Goal: Task Accomplishment & Management: Complete application form

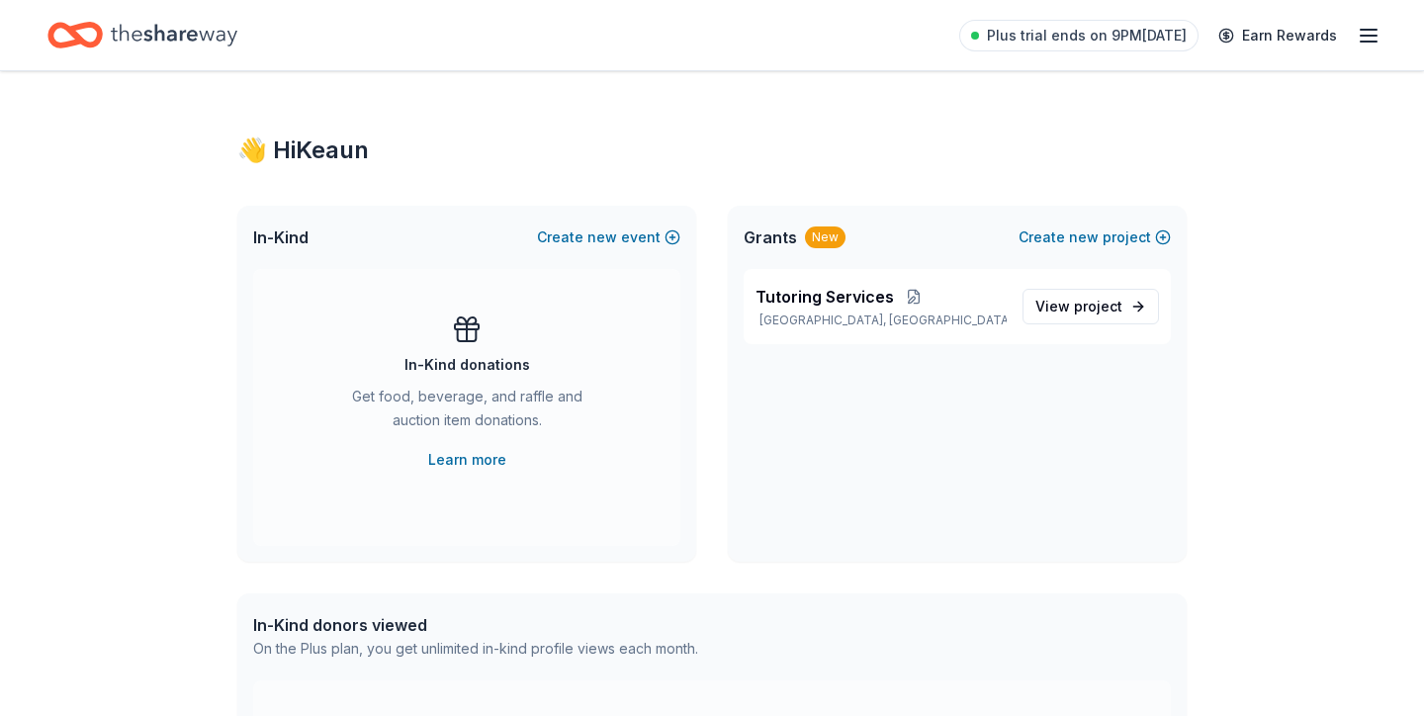
click at [1372, 42] on icon "button" at bounding box center [1368, 36] width 24 height 24
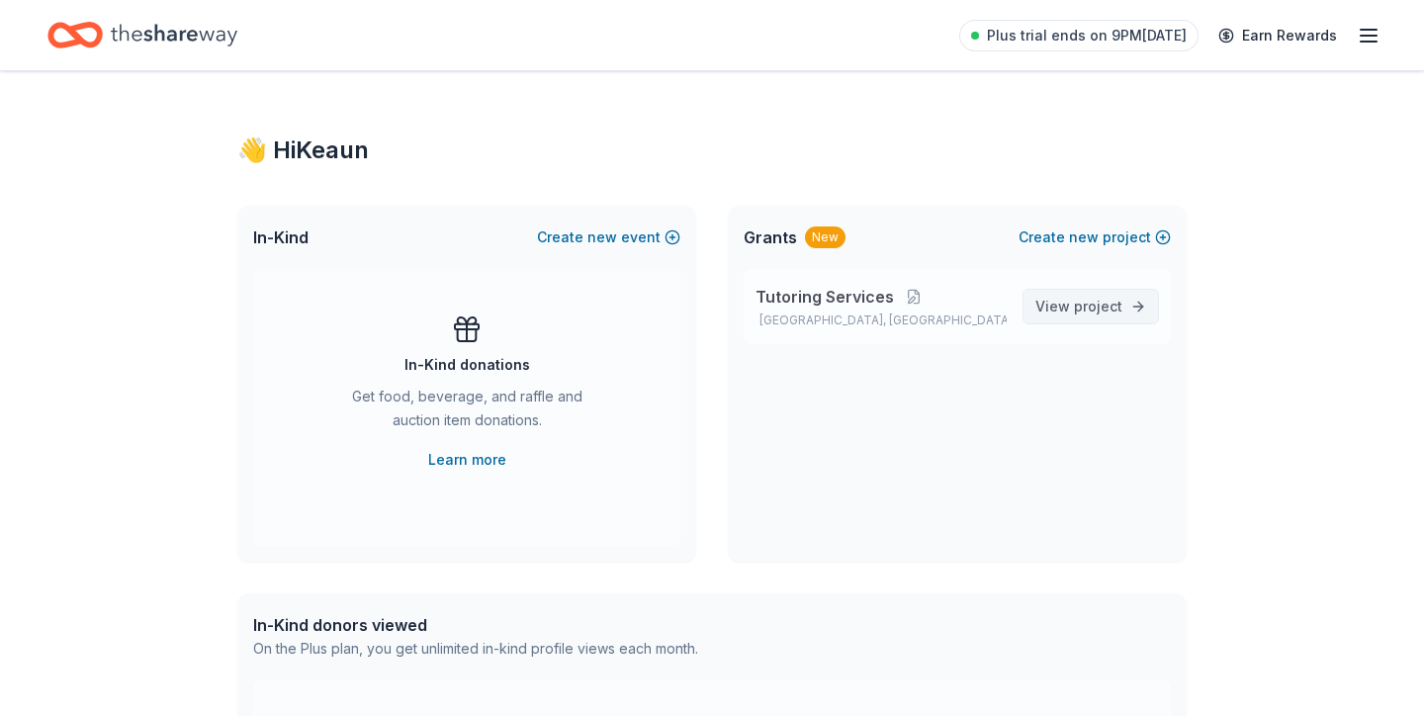
click at [1069, 309] on span "View project" at bounding box center [1078, 307] width 87 height 24
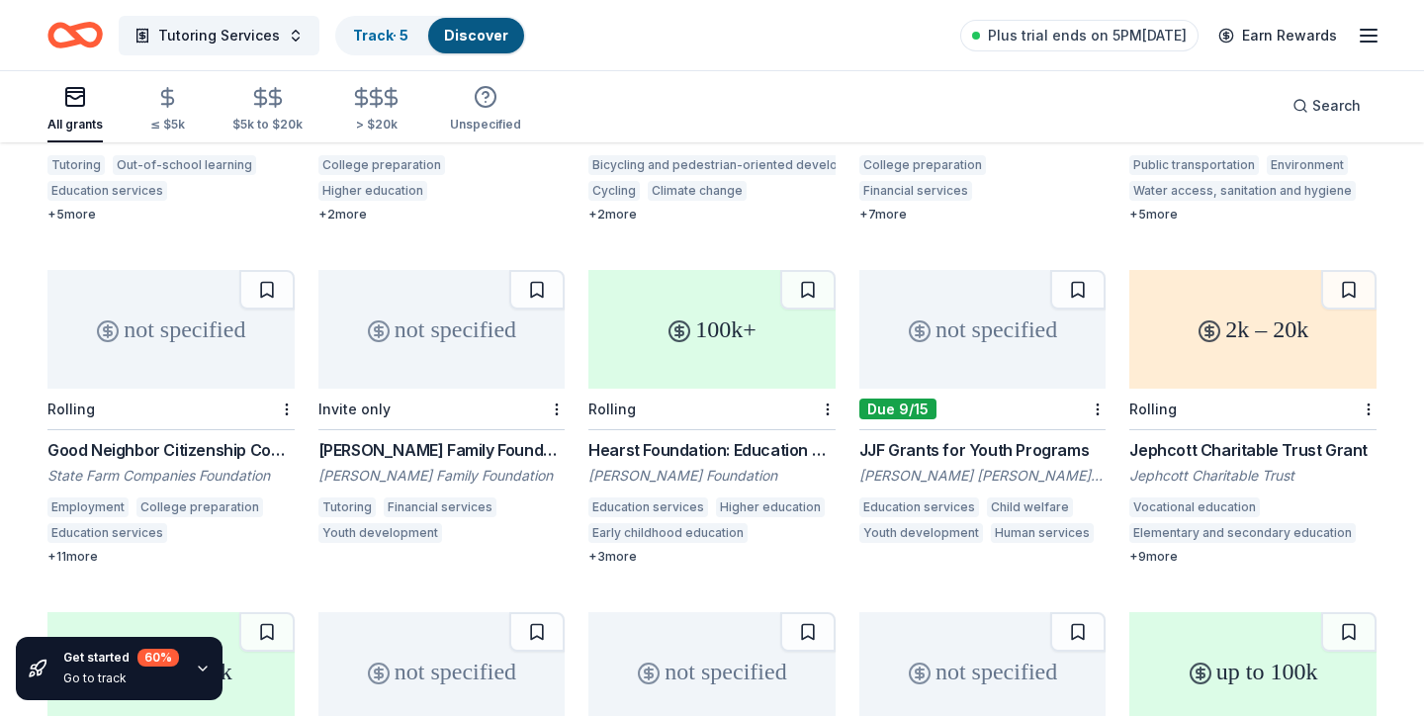
scroll to position [773, 0]
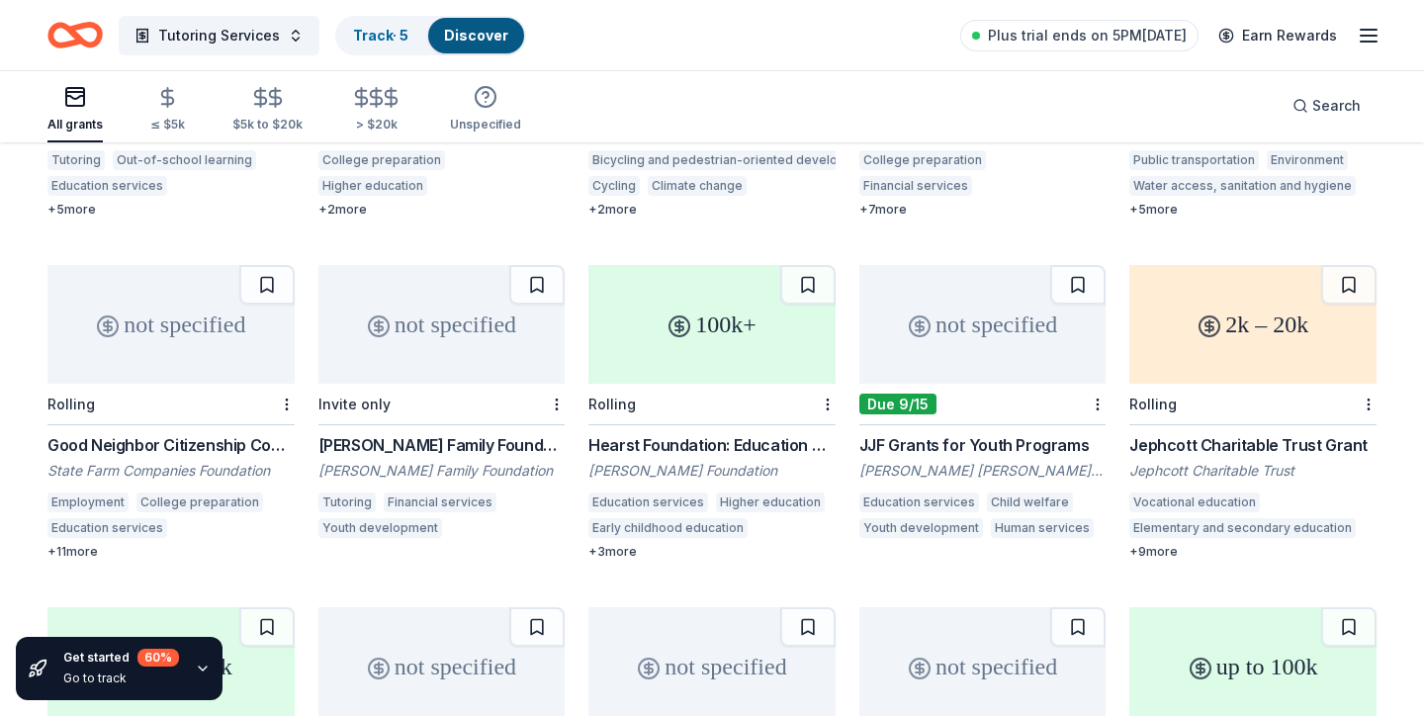
click at [227, 408] on div "not specified Rolling Good Neighbor Citizenship Company Grants State Farm Compa…" at bounding box center [170, 412] width 247 height 295
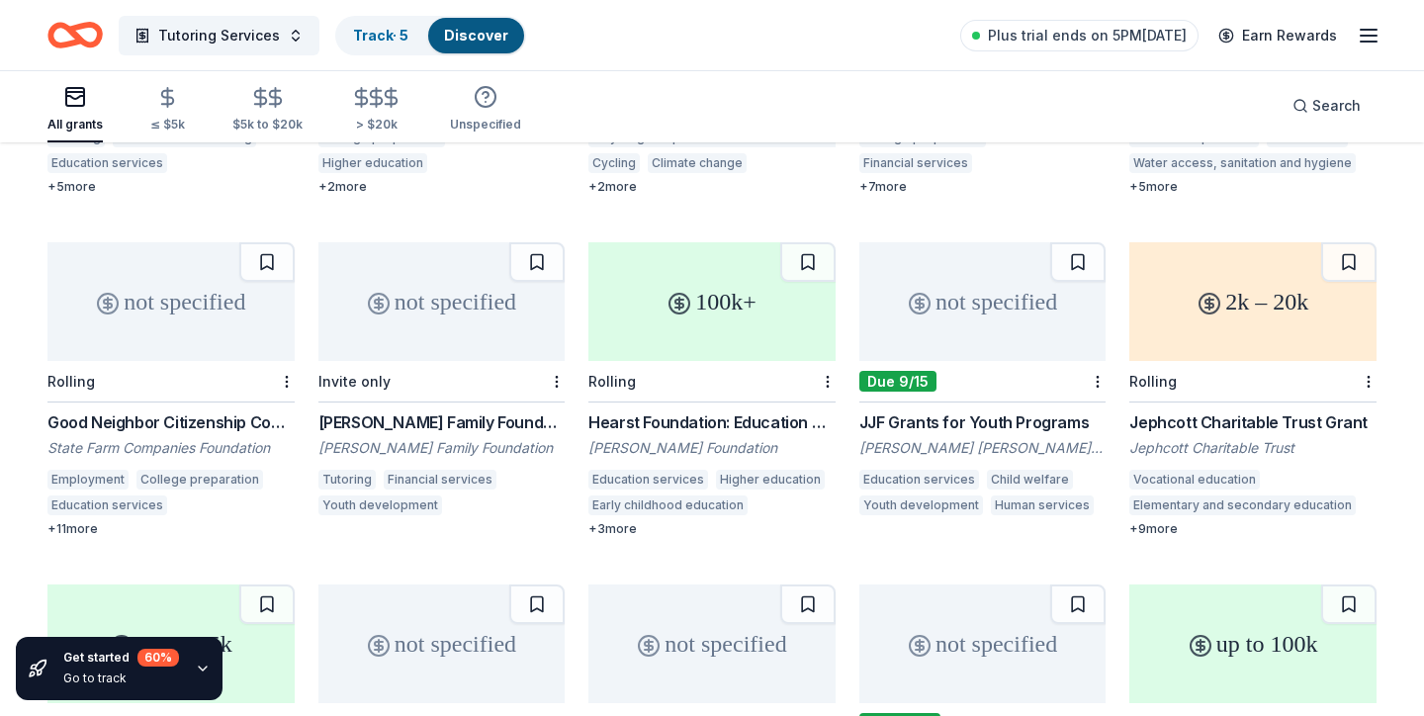
scroll to position [794, 0]
click at [951, 314] on div "not specified" at bounding box center [982, 303] width 247 height 119
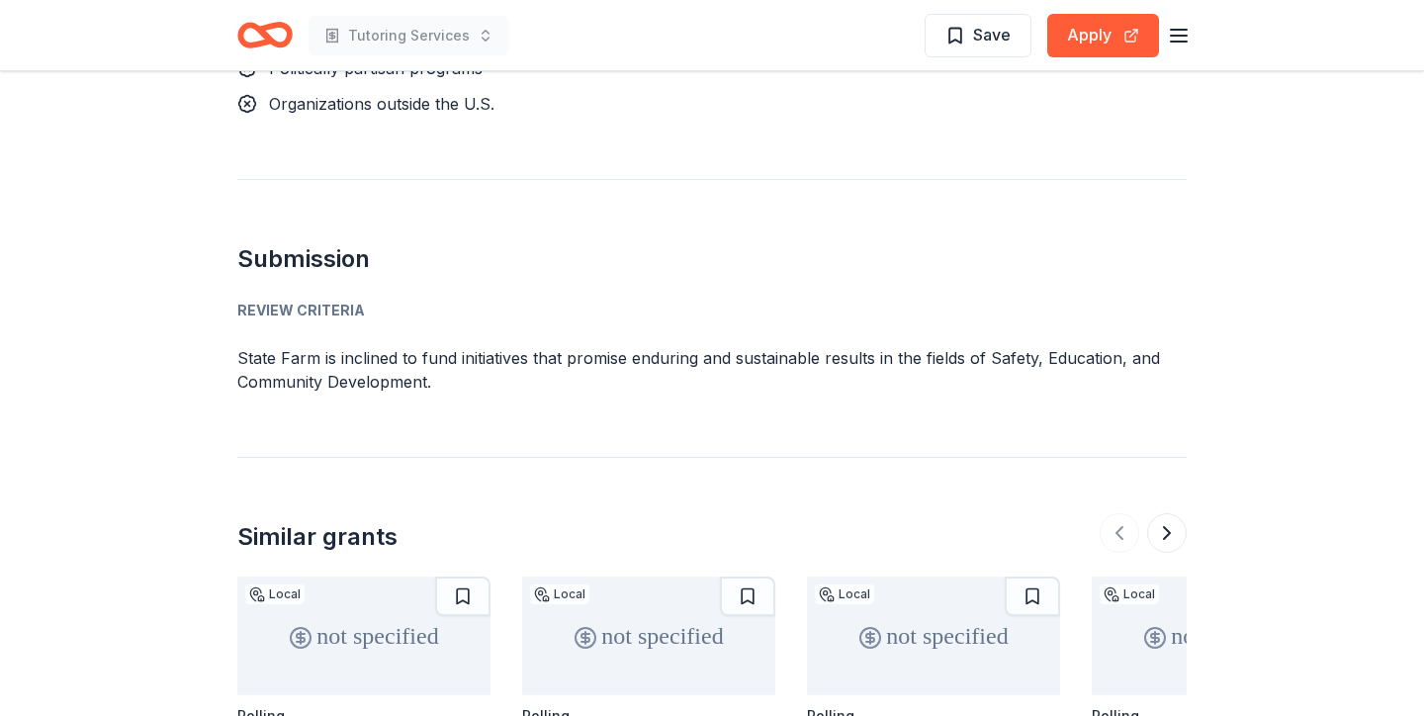
scroll to position [1913, 0]
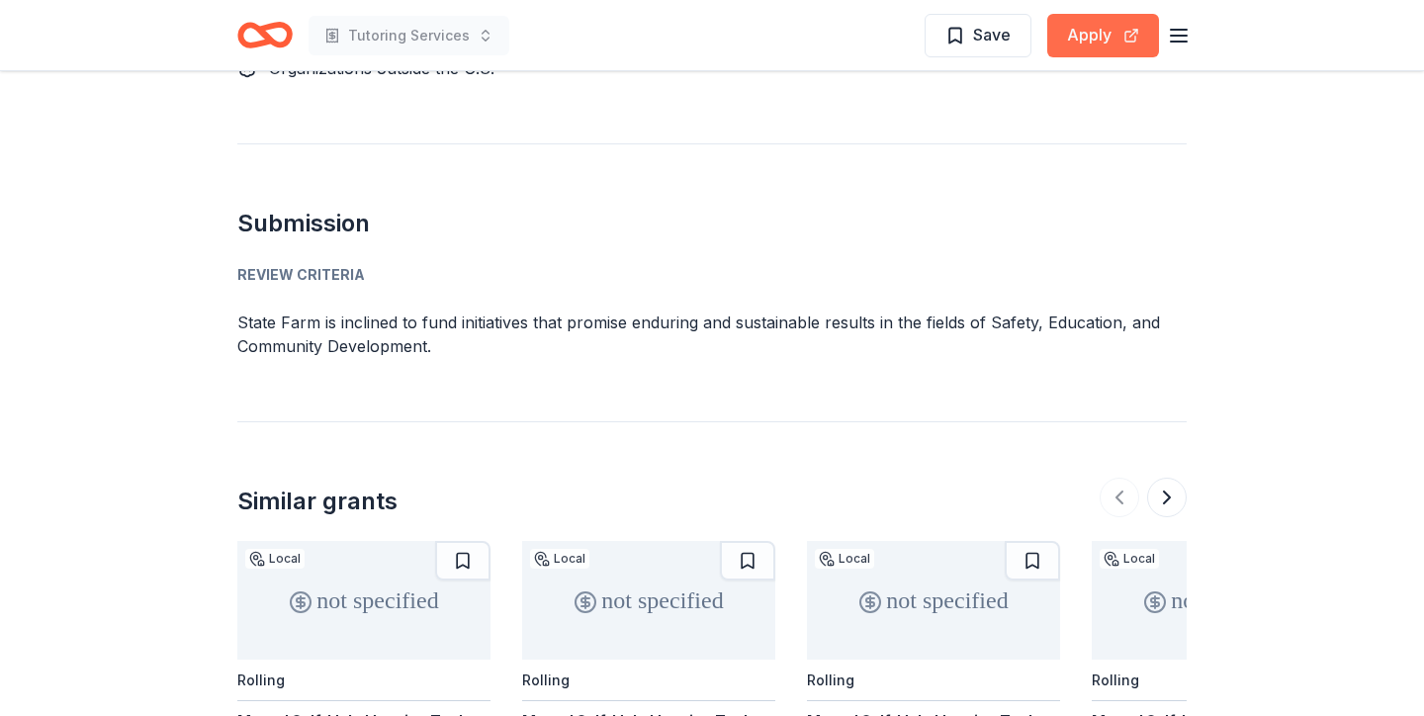
click at [1088, 47] on button "Apply" at bounding box center [1103, 36] width 112 height 44
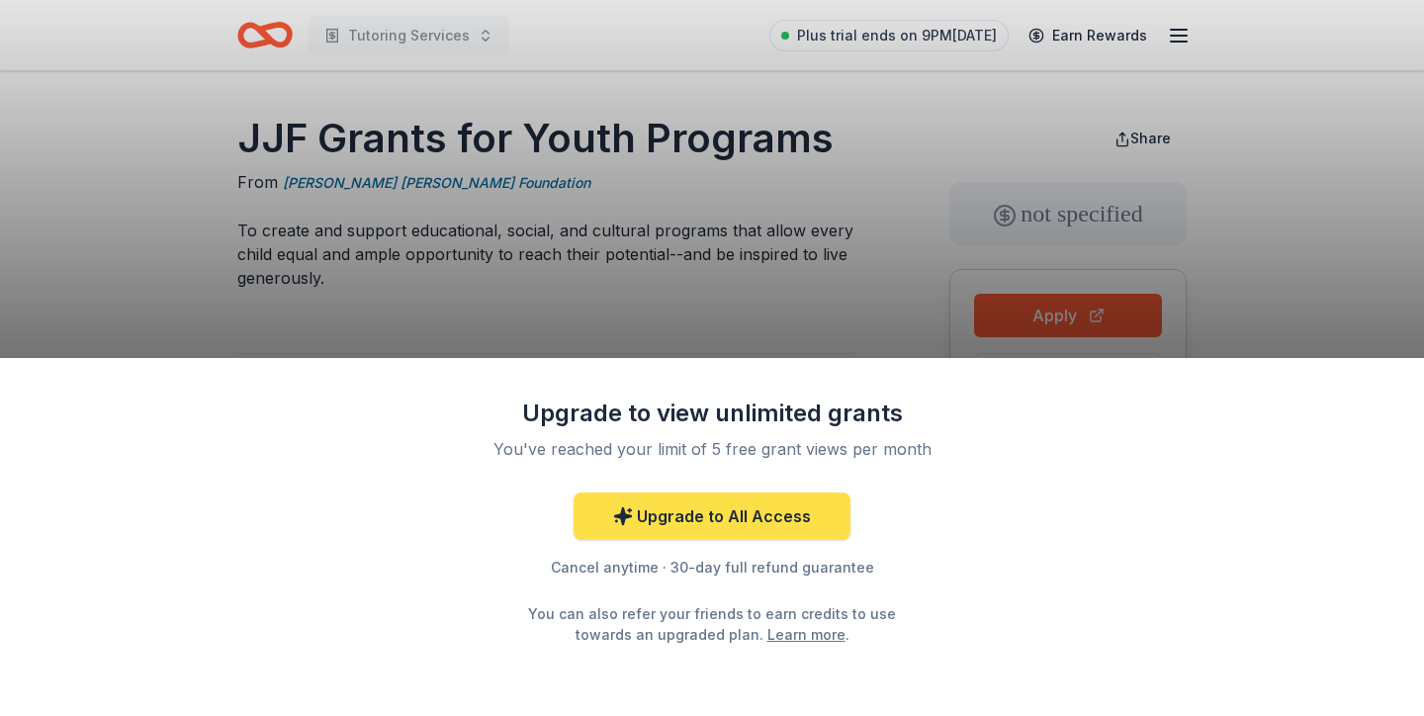
click at [658, 523] on link "Upgrade to All Access" at bounding box center [711, 515] width 277 height 47
click at [633, 514] on icon at bounding box center [623, 516] width 20 height 20
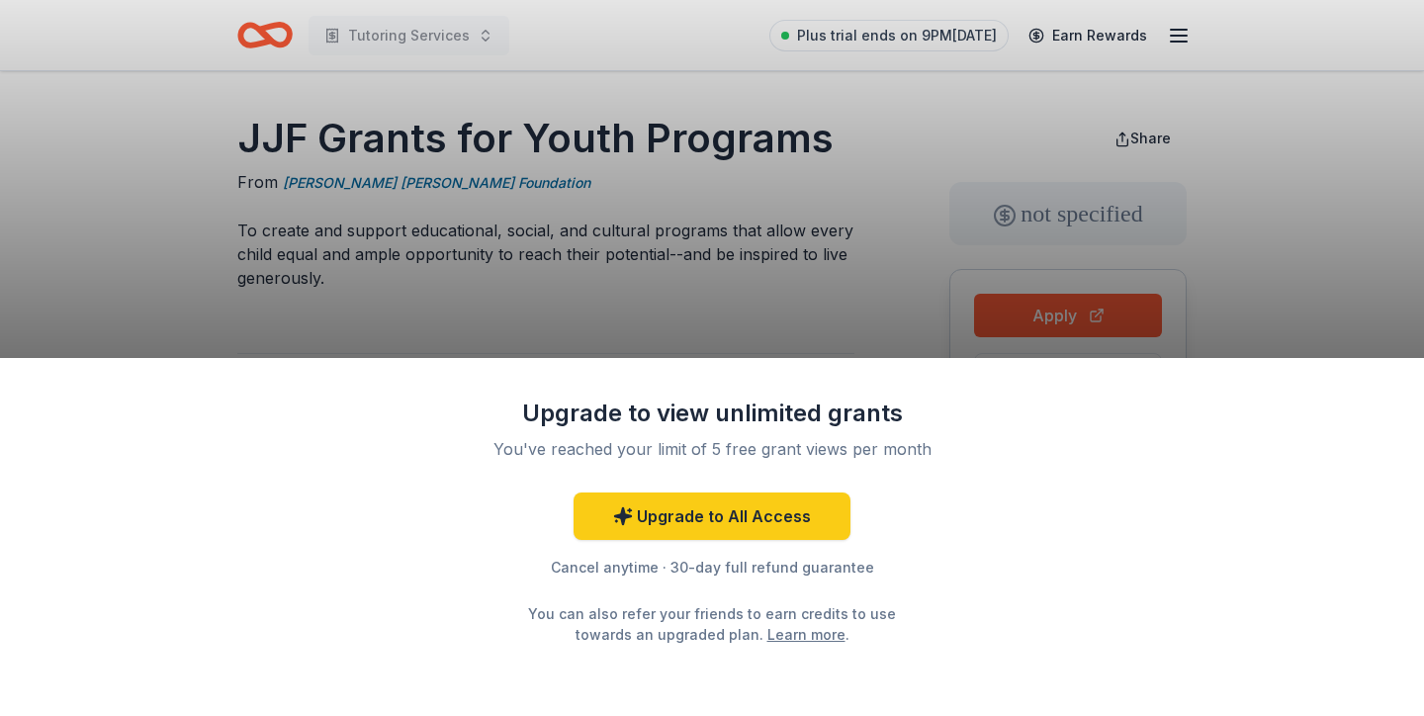
click at [453, 537] on div "Upgrade to view unlimited grants You've reached your limit of 5 free grant view…" at bounding box center [712, 537] width 1424 height 358
click at [803, 471] on div "Upgrade to view unlimited grants You've reached your limit of 5 free grant view…" at bounding box center [712, 520] width 514 height 247
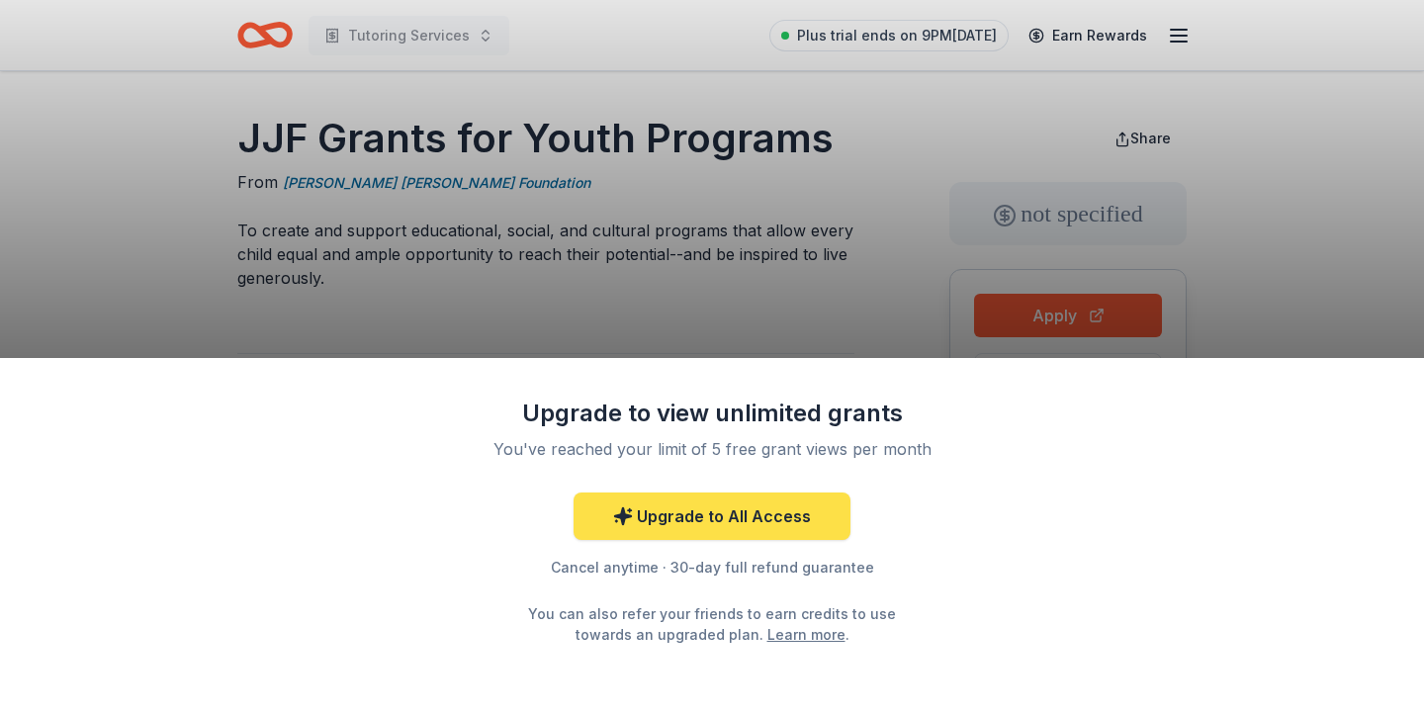
click at [740, 524] on link "Upgrade to All Access" at bounding box center [711, 515] width 277 height 47
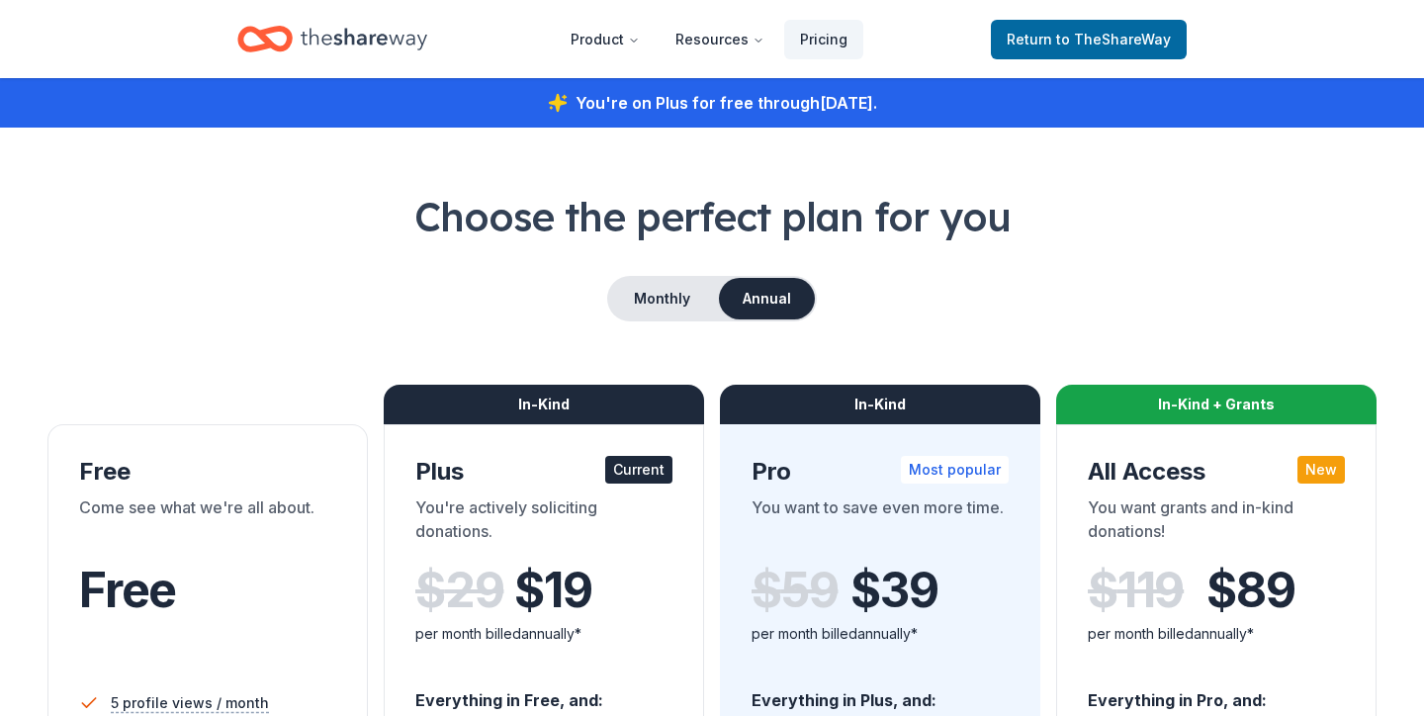
drag, startPoint x: 525, startPoint y: 413, endPoint x: 563, endPoint y: 402, distance: 39.1
click at [525, 413] on div "In-Kind" at bounding box center [544, 405] width 320 height 40
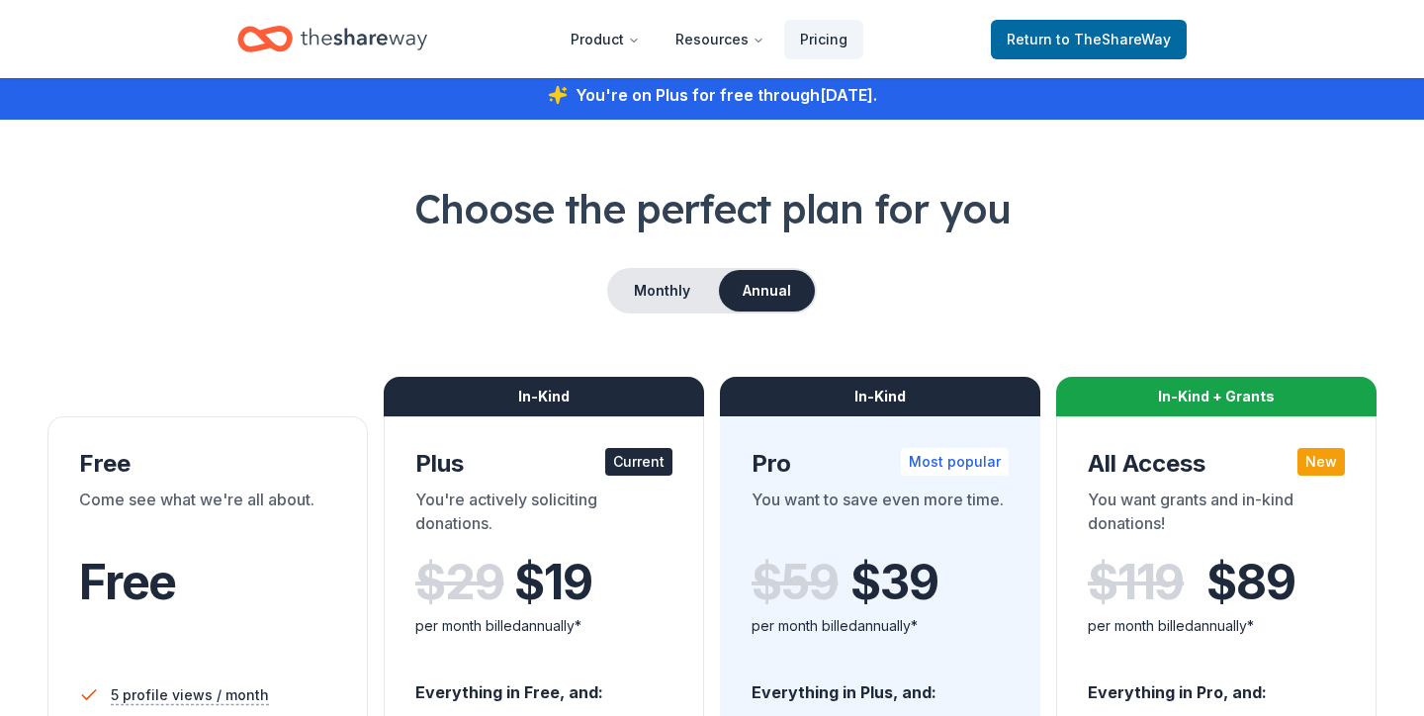
click at [362, 40] on icon "Home" at bounding box center [364, 39] width 127 height 22
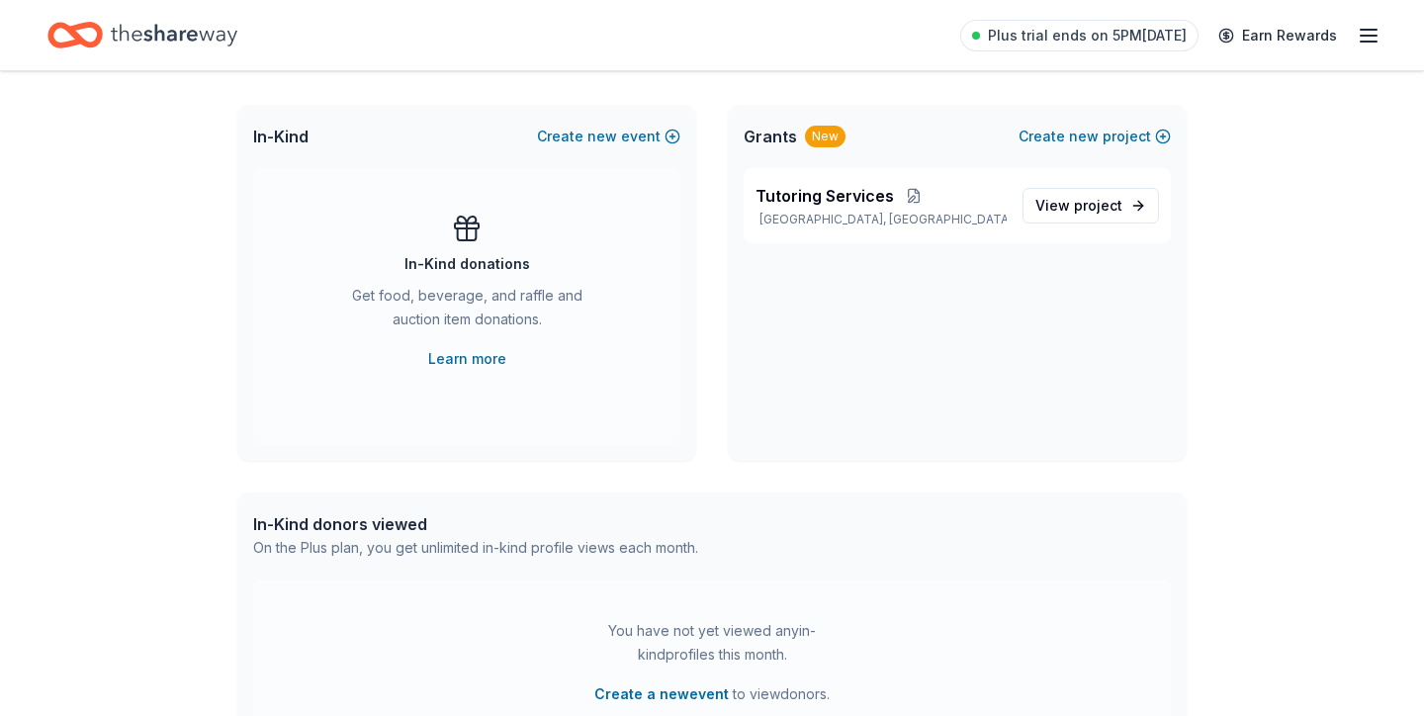
scroll to position [106, 0]
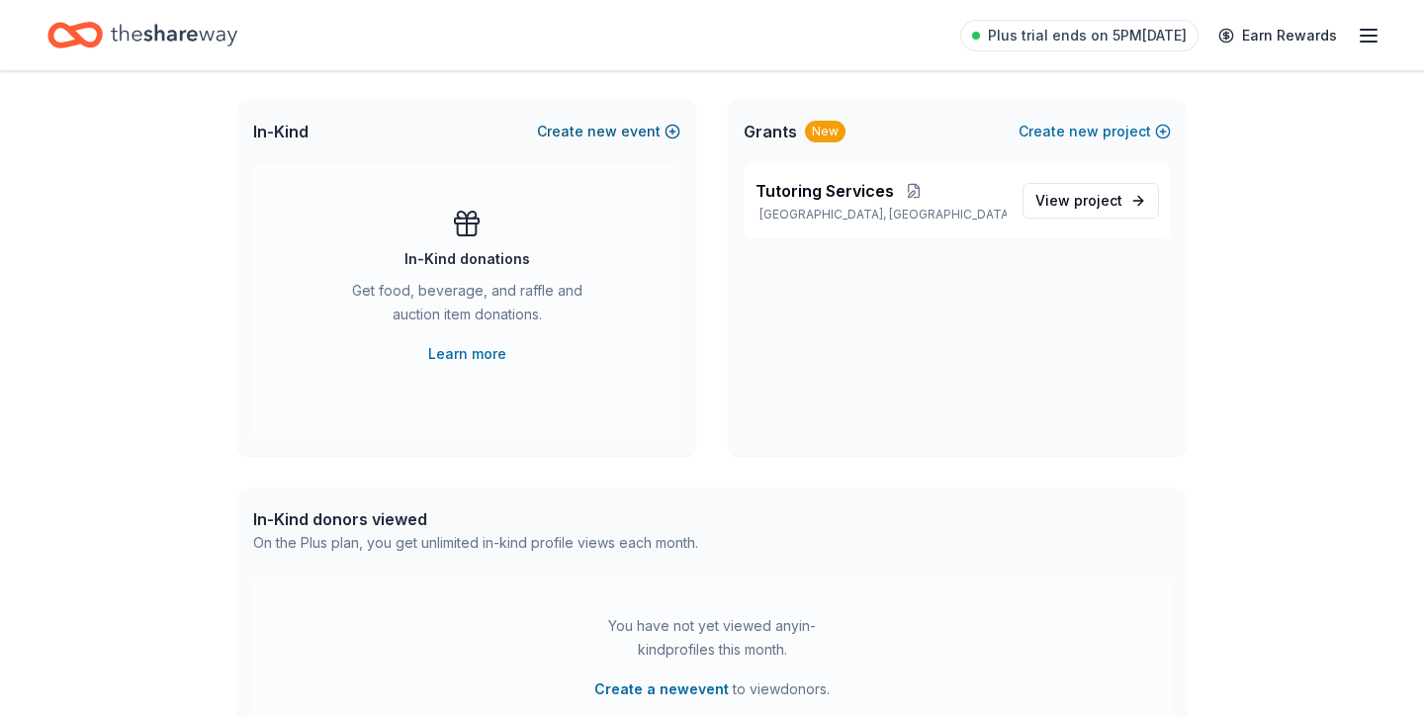
click at [588, 134] on button "Create new event" at bounding box center [608, 132] width 143 height 24
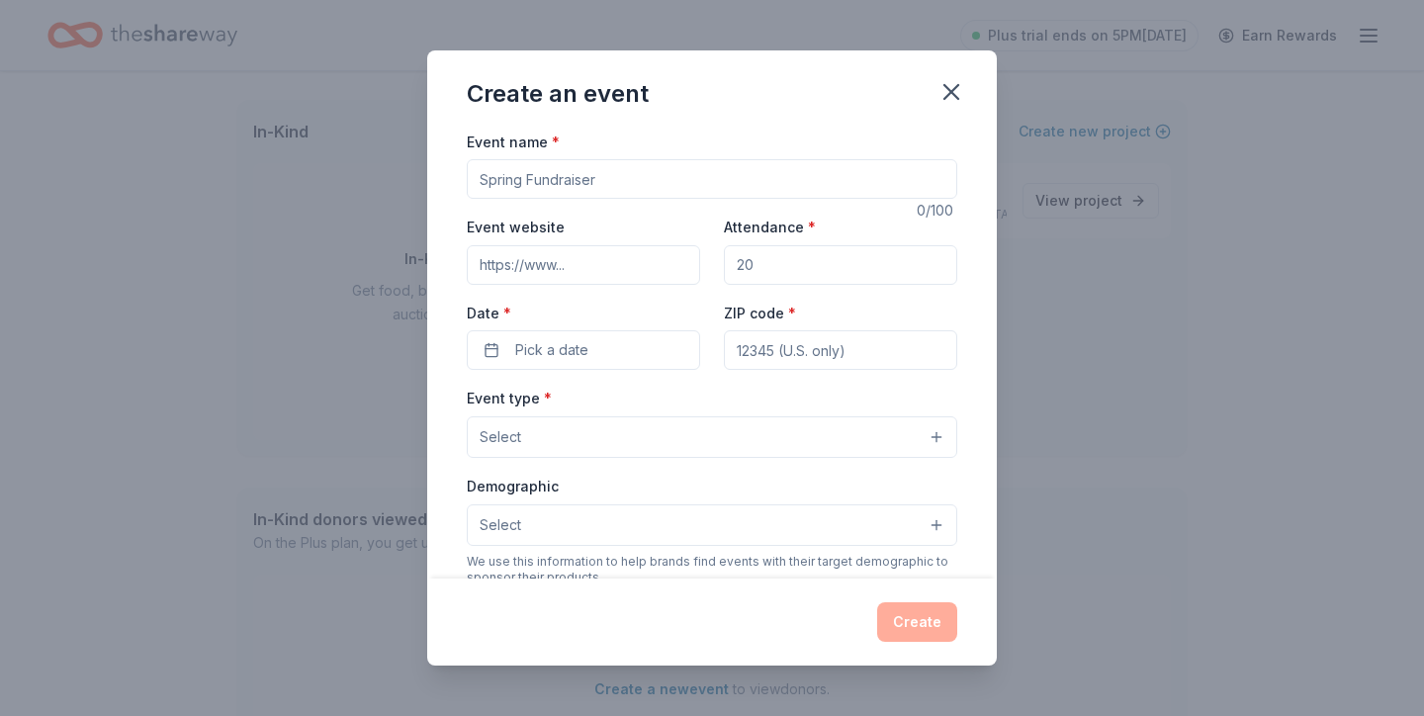
click at [554, 444] on button "Select" at bounding box center [712, 437] width 490 height 42
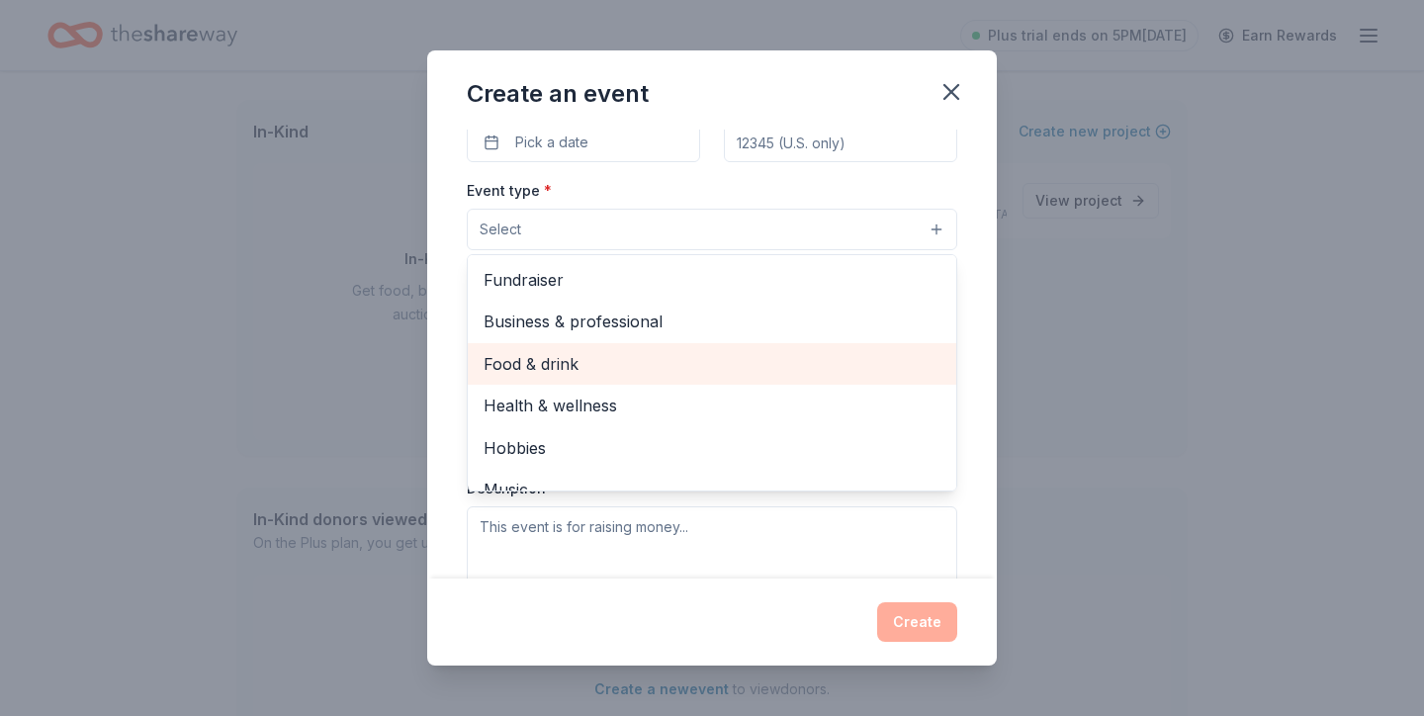
scroll to position [205, 0]
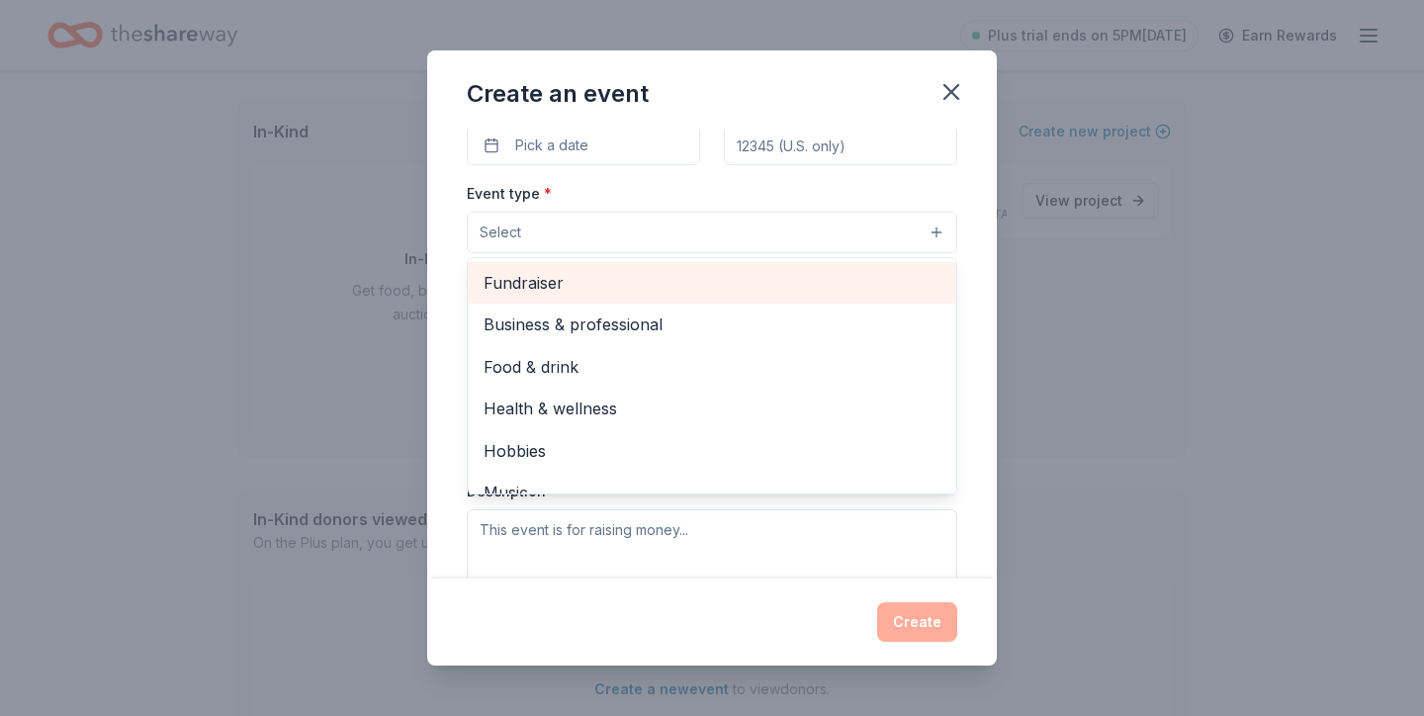
click at [581, 283] on span "Fundraiser" at bounding box center [711, 283] width 457 height 26
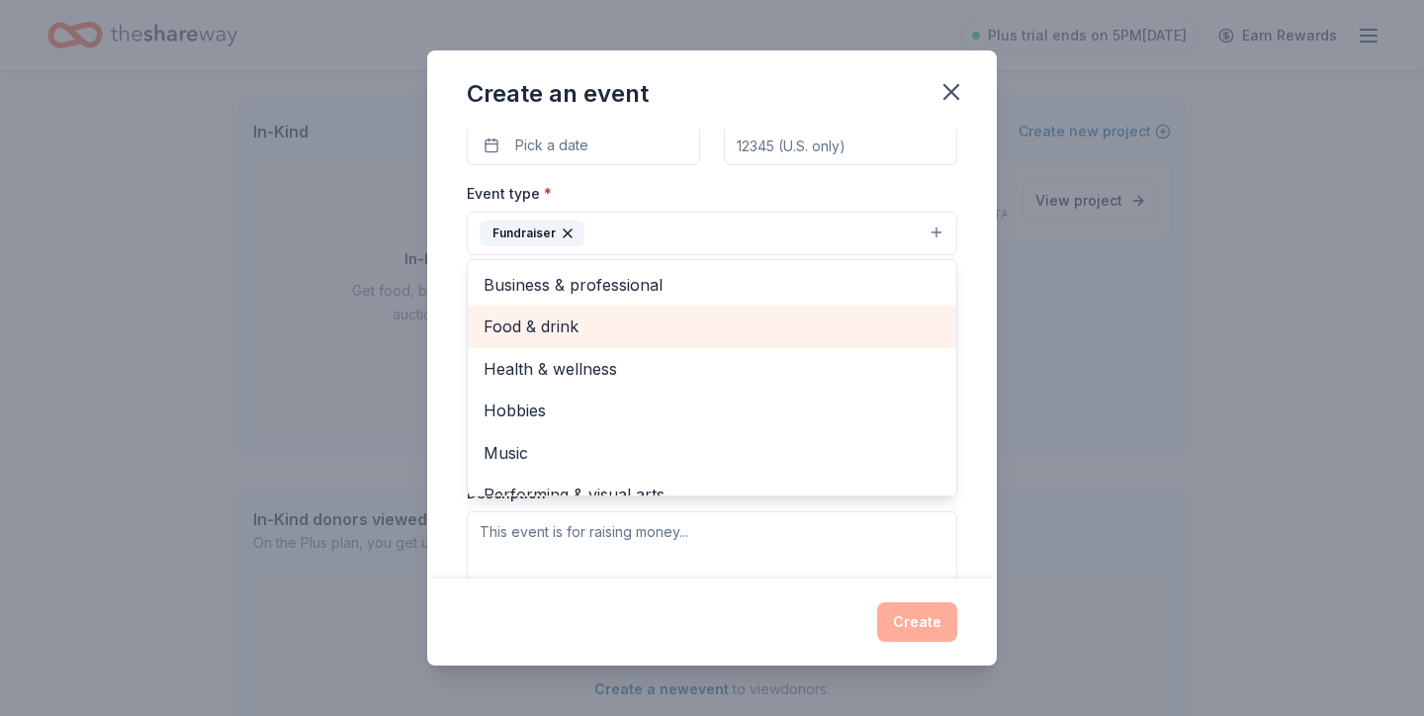
scroll to position [24, 0]
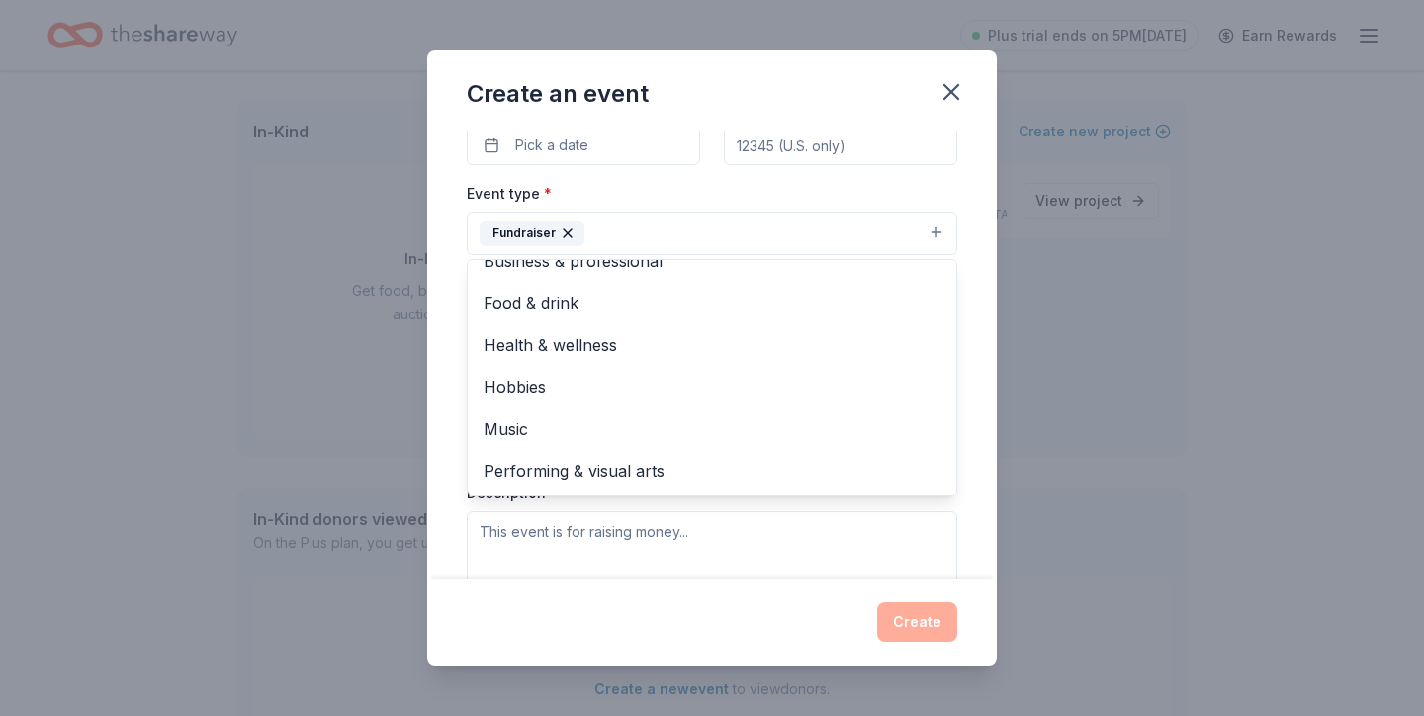
click at [450, 194] on div "Event name * 0 /100 Event website Attendance * Date * Pick a date ZIP code * Ev…" at bounding box center [711, 355] width 569 height 450
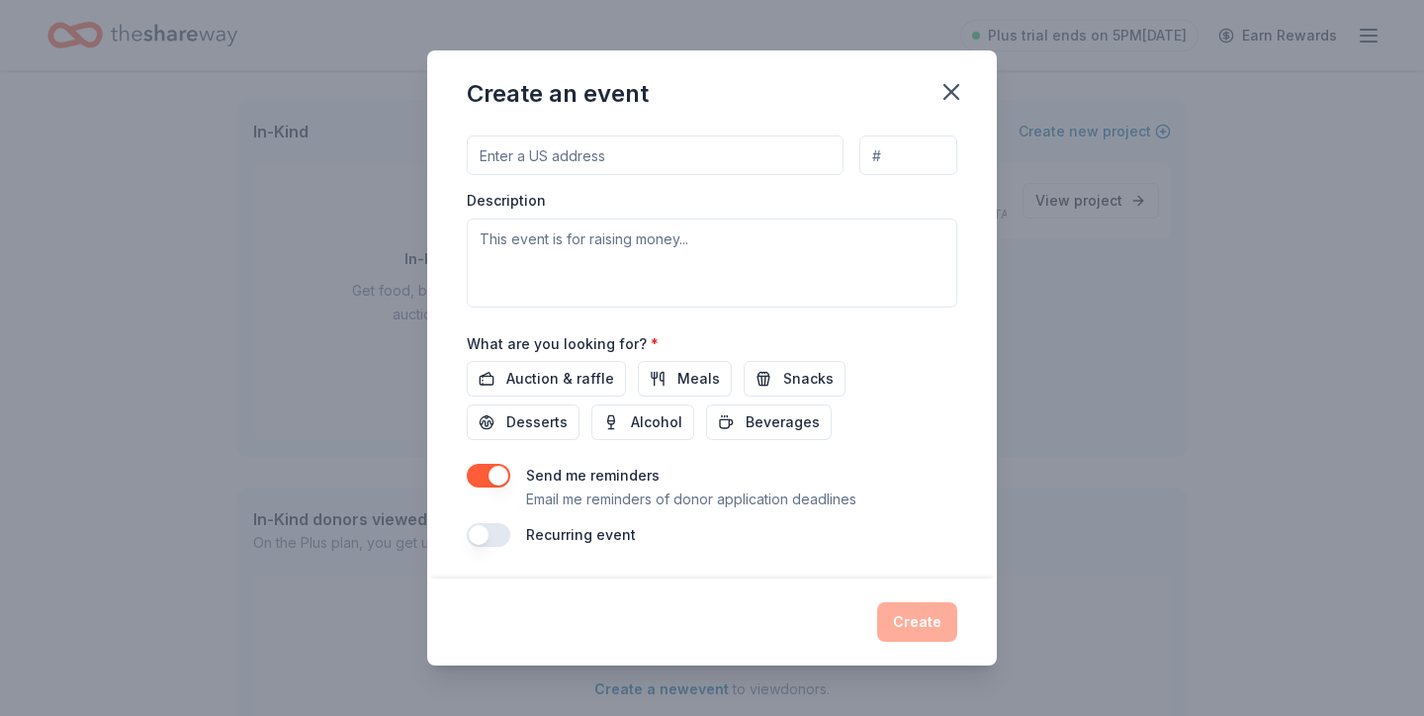
scroll to position [496, 0]
click at [525, 375] on span "Auction & raffle" at bounding box center [560, 380] width 108 height 24
click at [662, 380] on button "Meals" at bounding box center [685, 380] width 94 height 36
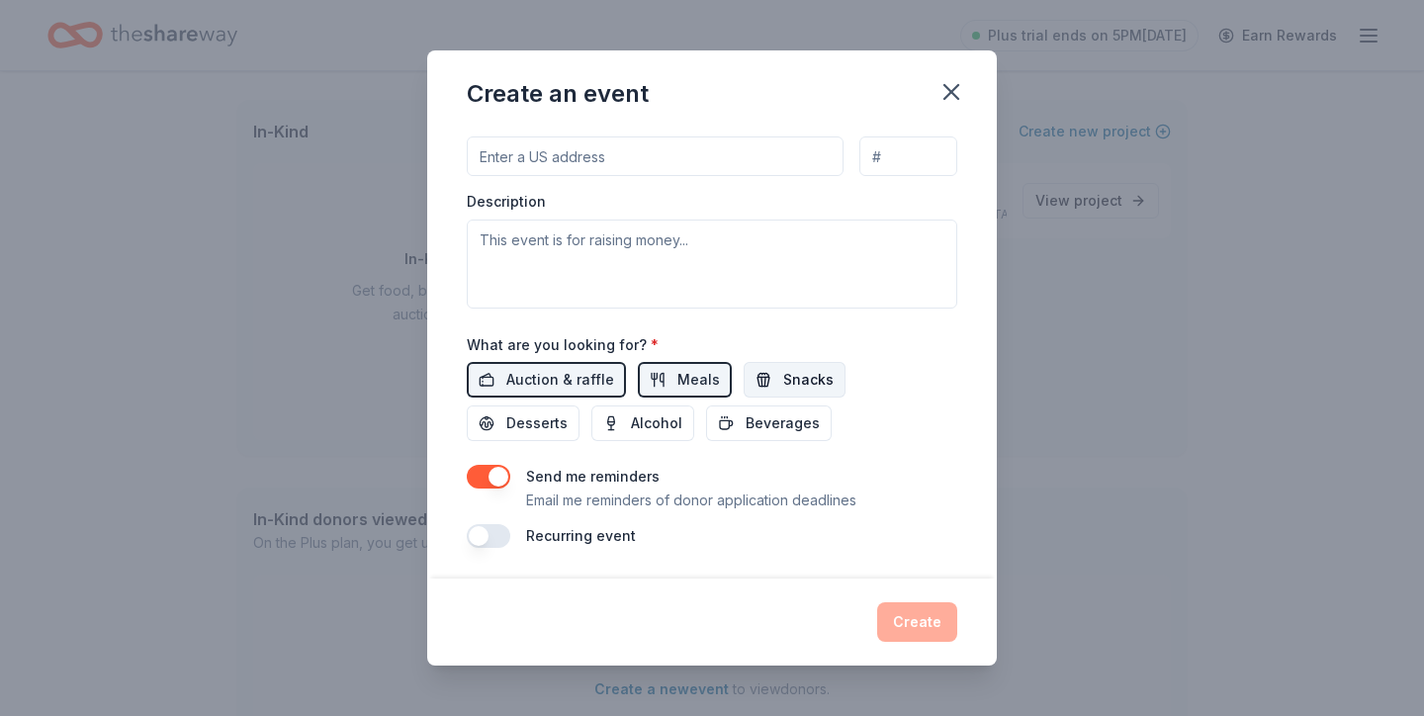
click at [767, 391] on button "Snacks" at bounding box center [794, 380] width 102 height 36
click at [579, 405] on button "Desserts" at bounding box center [523, 423] width 113 height 36
drag, startPoint x: 535, startPoint y: 422, endPoint x: 583, endPoint y: 424, distance: 48.5
click at [631, 422] on span "Alcohol" at bounding box center [656, 423] width 51 height 24
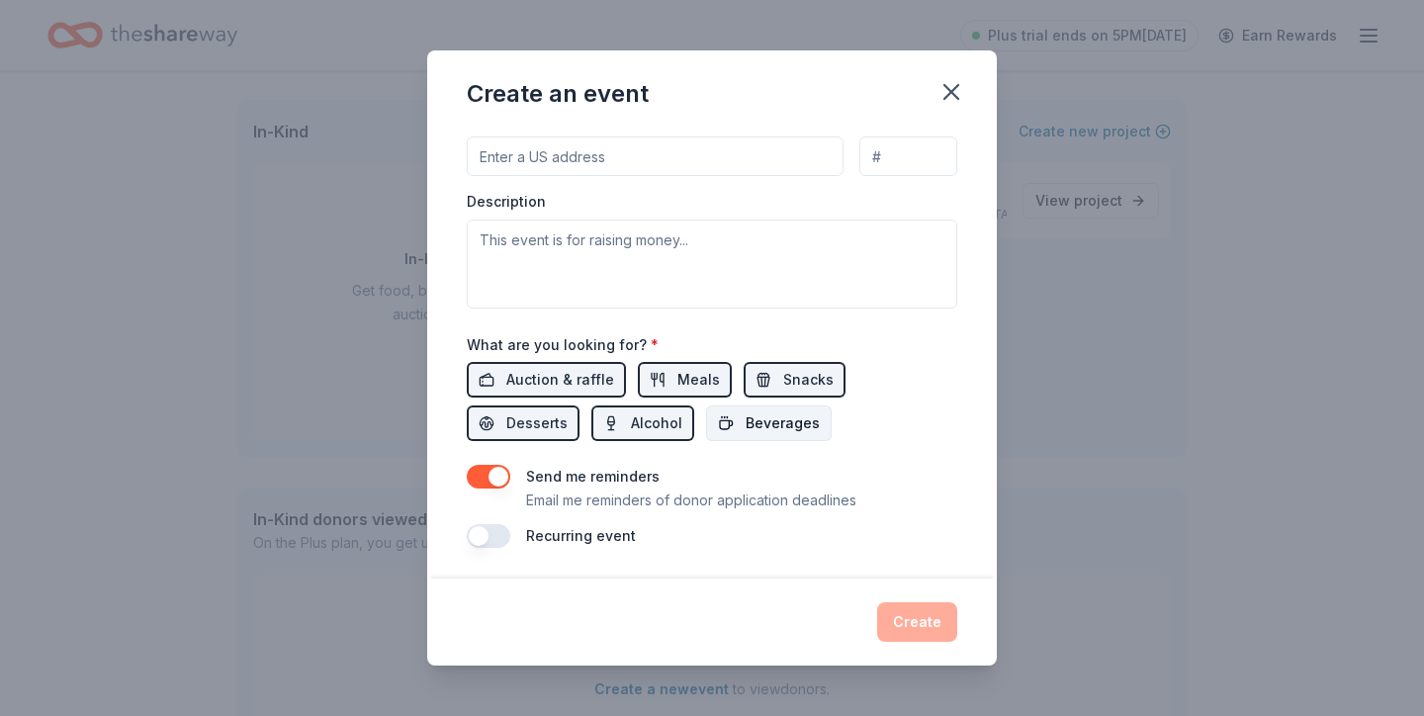
click at [706, 427] on button "Beverages" at bounding box center [769, 423] width 126 height 36
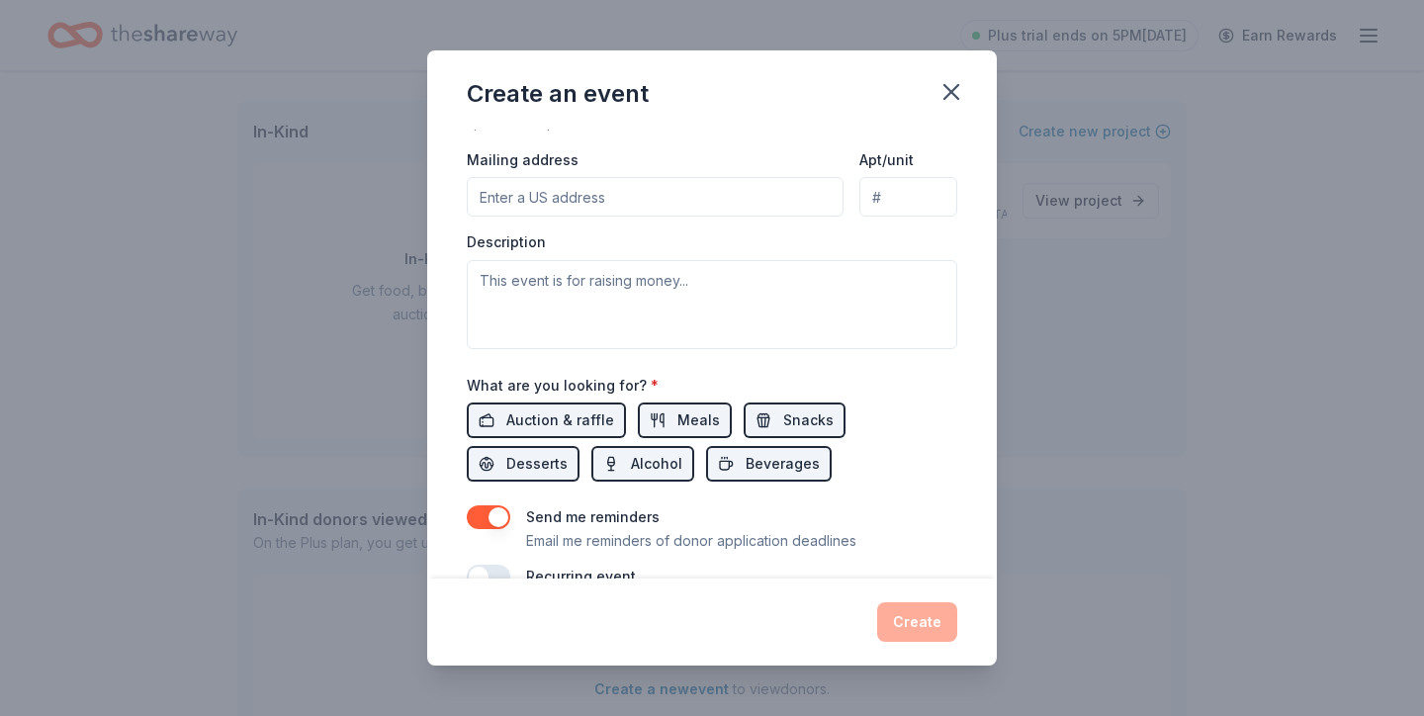
scroll to position [437, 0]
